Goal: Transaction & Acquisition: Purchase product/service

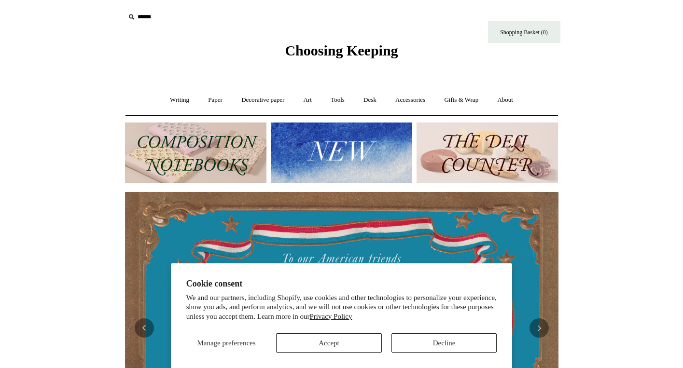
click at [365, 346] on button "Accept" at bounding box center [329, 342] width 106 height 19
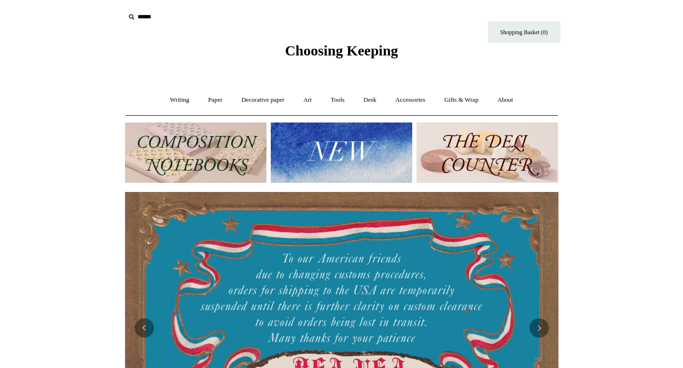
scroll to position [134, 0]
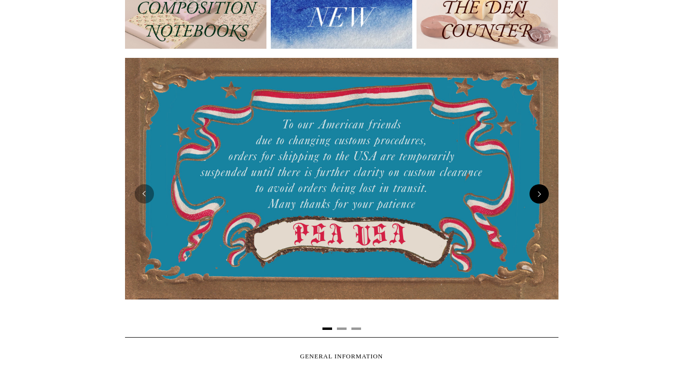
click at [533, 194] on button "Next" at bounding box center [538, 193] width 19 height 19
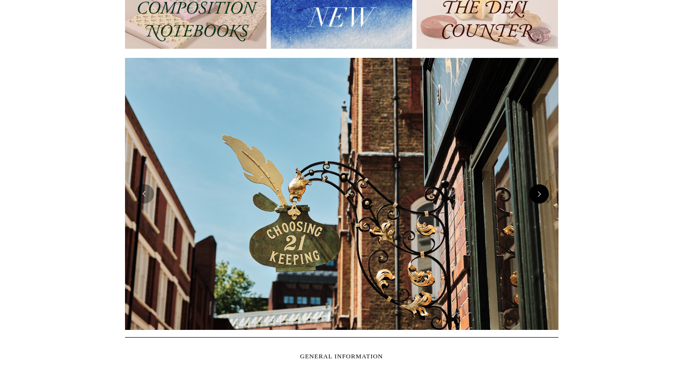
click at [533, 194] on button "Next" at bounding box center [538, 193] width 19 height 19
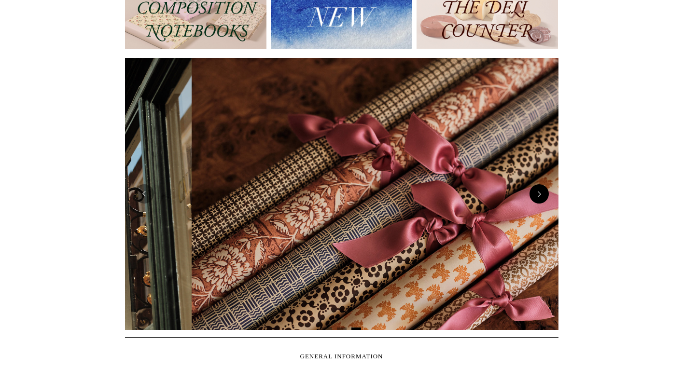
scroll to position [0, 867]
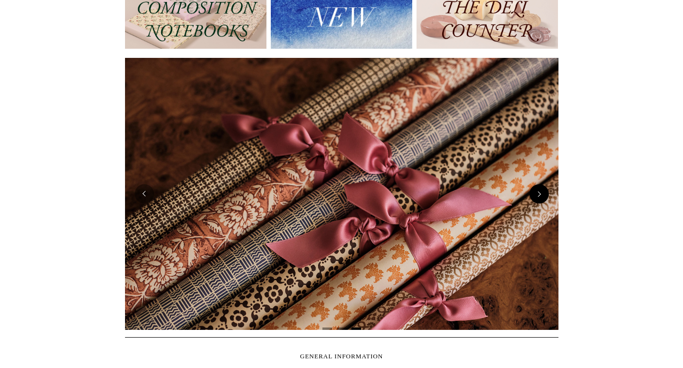
click at [533, 194] on button "Next" at bounding box center [538, 193] width 19 height 19
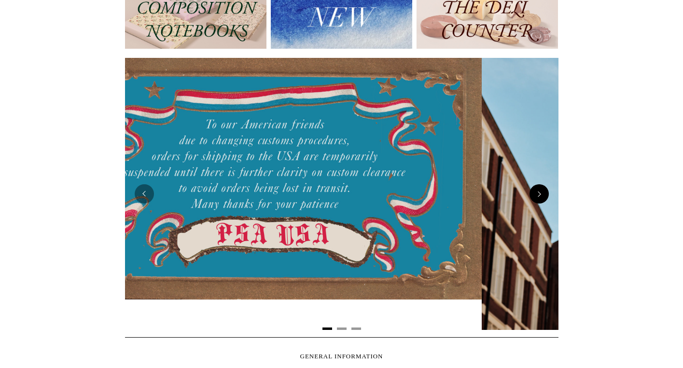
scroll to position [0, 0]
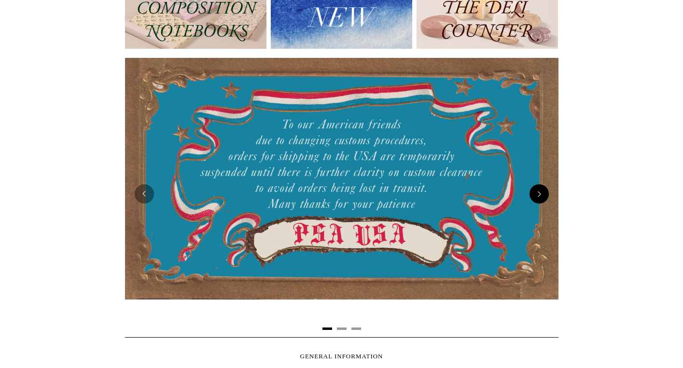
click at [533, 194] on button "Next" at bounding box center [538, 193] width 19 height 19
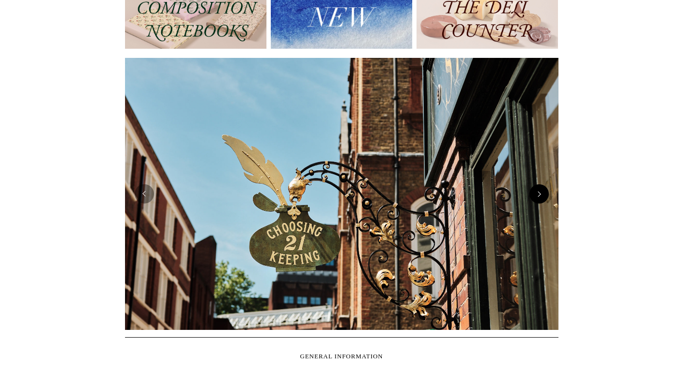
click at [533, 194] on button "Next" at bounding box center [538, 193] width 19 height 19
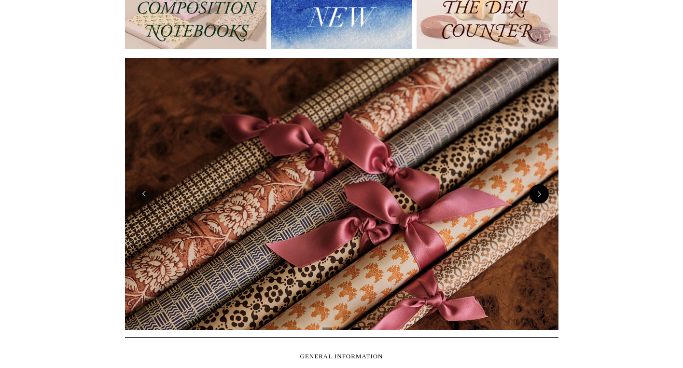
click at [533, 194] on button "Next" at bounding box center [538, 193] width 19 height 19
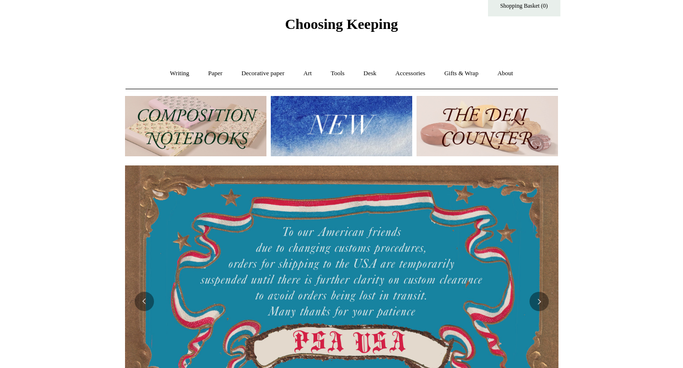
scroll to position [28, 0]
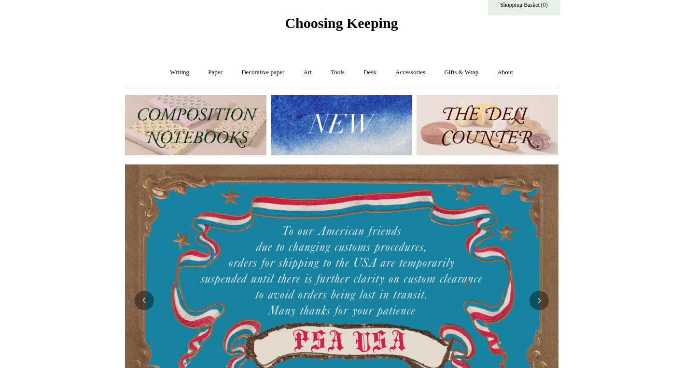
click at [321, 123] on img at bounding box center [341, 125] width 141 height 60
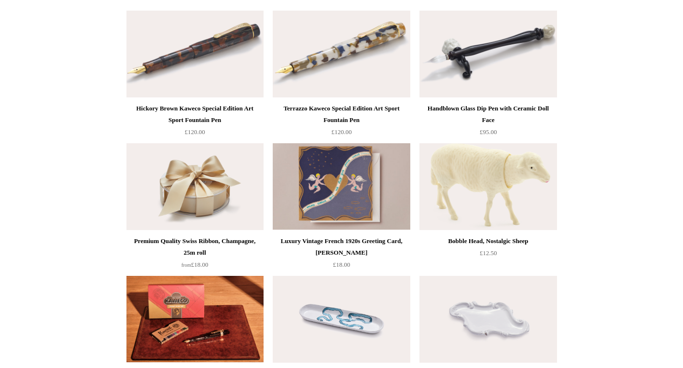
scroll to position [255, 0]
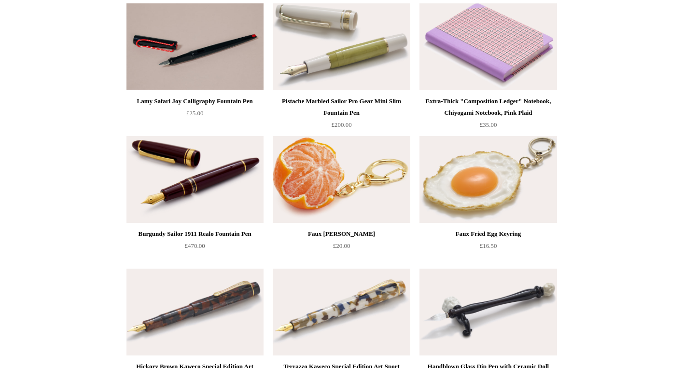
click at [210, 158] on img at bounding box center [194, 179] width 137 height 87
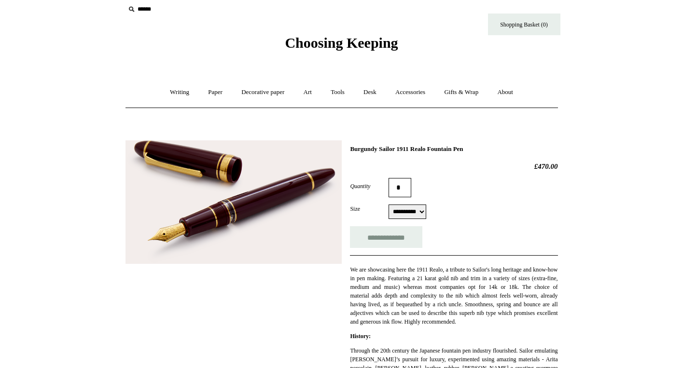
scroll to position [10, 0]
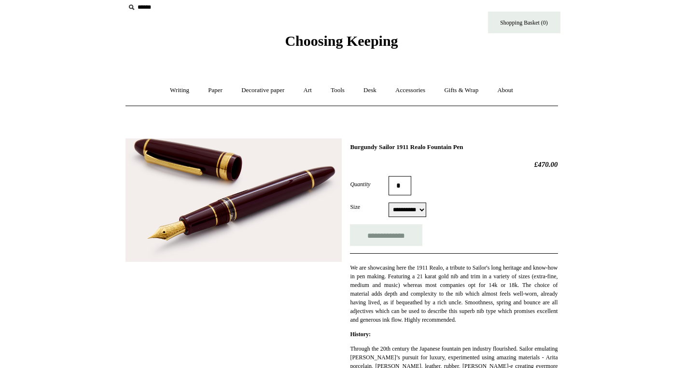
click at [281, 200] on img at bounding box center [233, 200] width 216 height 124
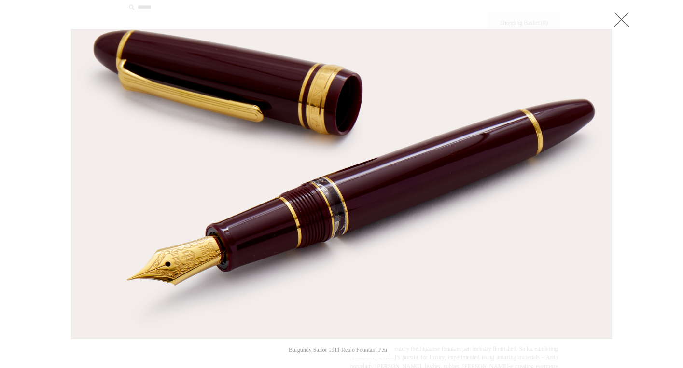
click at [281, 200] on img at bounding box center [341, 183] width 540 height 309
click at [620, 14] on link at bounding box center [621, 19] width 19 height 19
